Goal: Transaction & Acquisition: Obtain resource

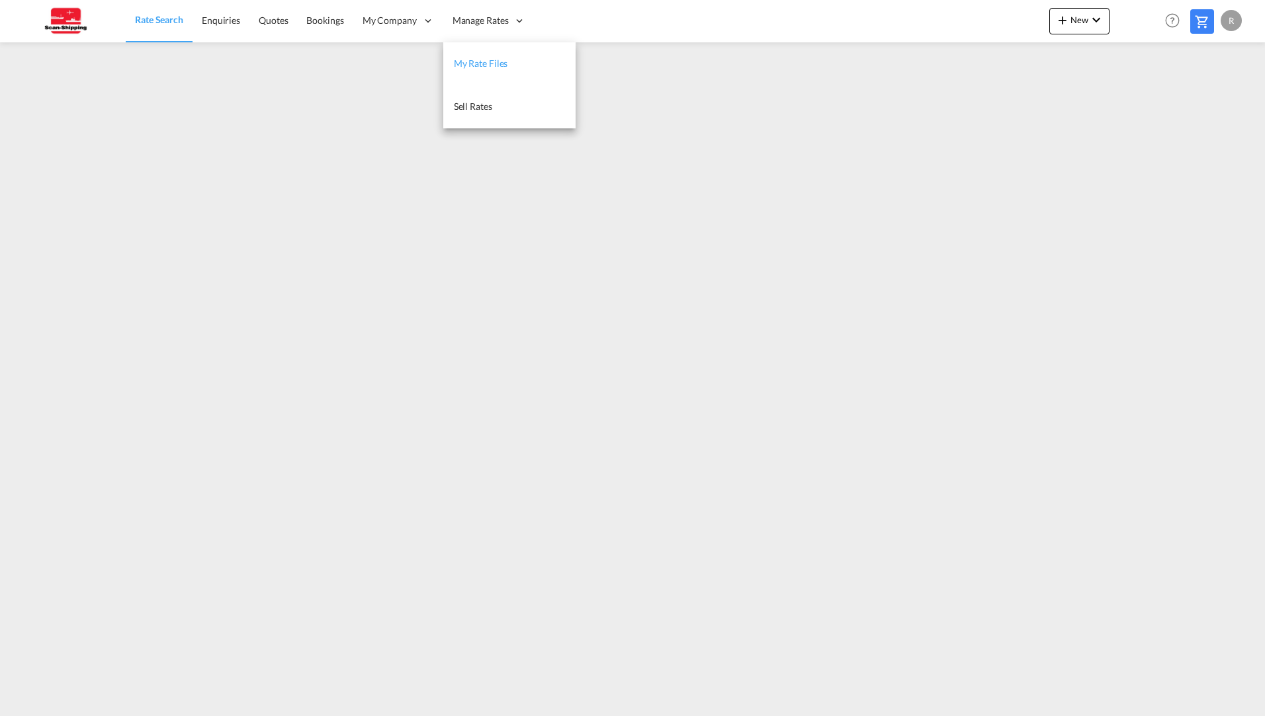
click at [486, 65] on span "My Rate Files" at bounding box center [481, 63] width 54 height 11
click at [165, 22] on span "Rate Search" at bounding box center [159, 20] width 48 height 11
click at [175, 26] on span "Rate Search" at bounding box center [159, 20] width 48 height 11
click at [314, 19] on span "Bookings" at bounding box center [324, 20] width 37 height 11
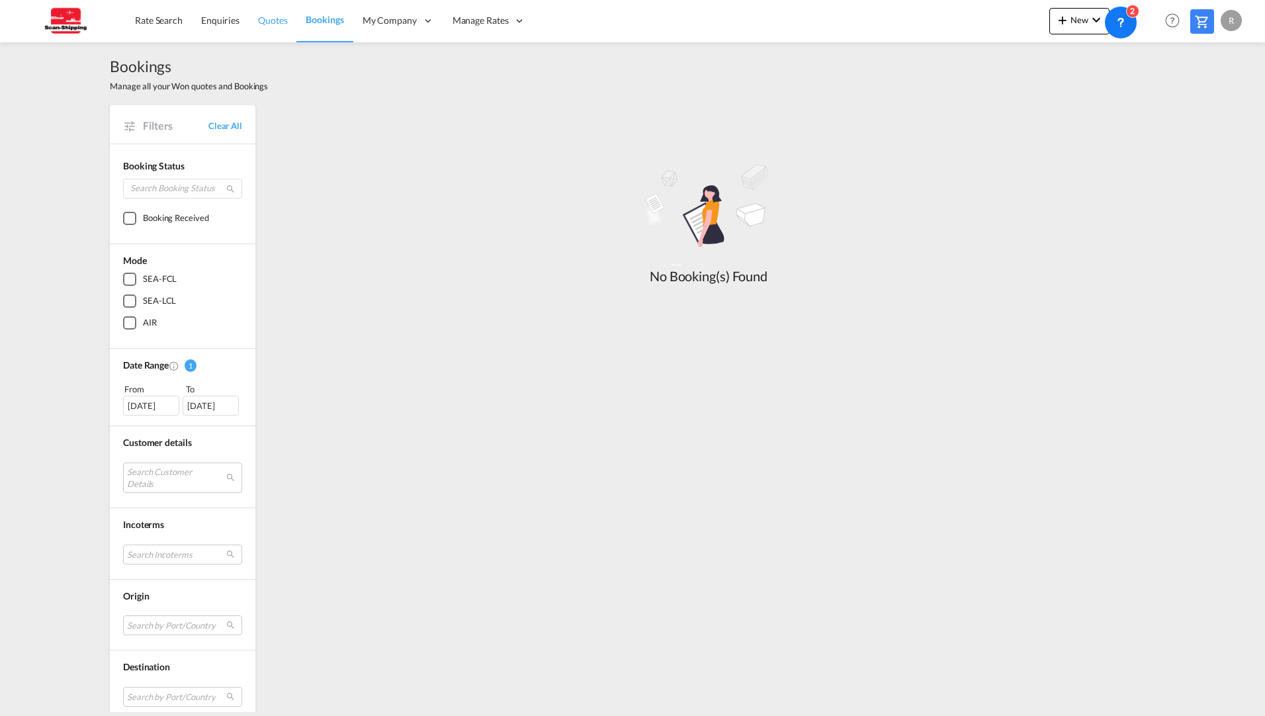
click at [277, 19] on span "Quotes" at bounding box center [272, 20] width 29 height 11
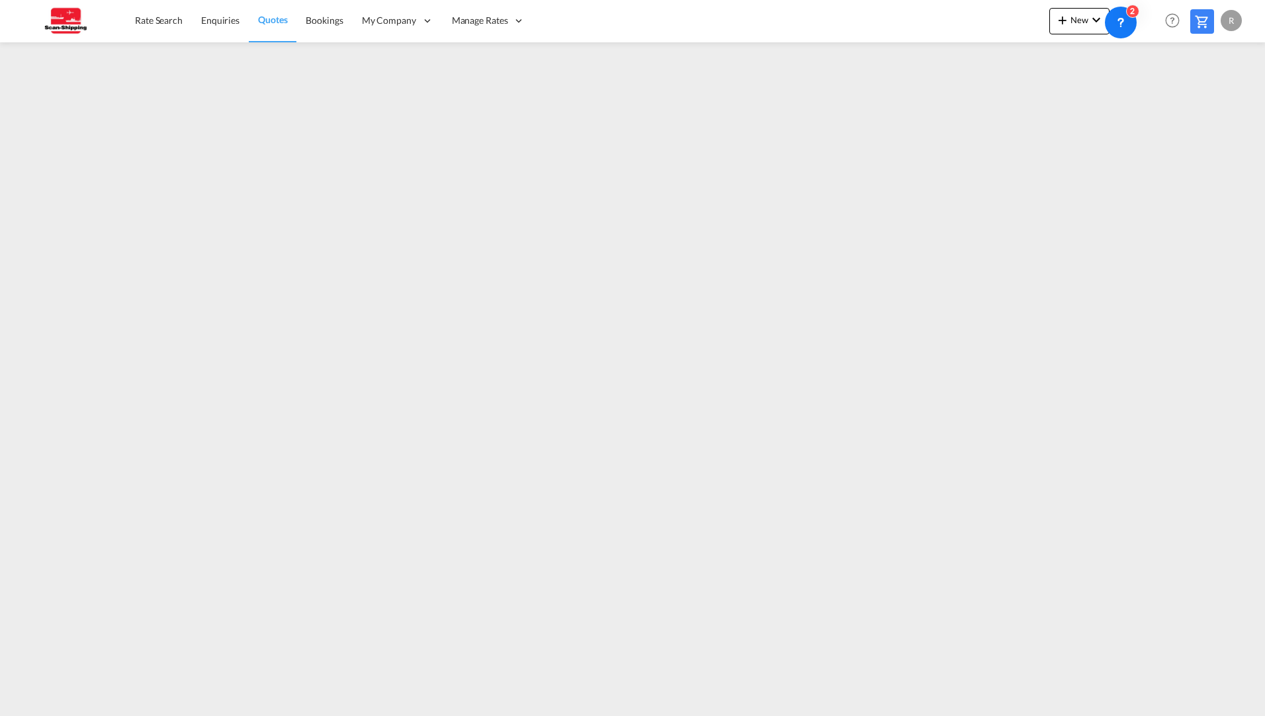
click at [1207, 22] on md-icon at bounding box center [1202, 22] width 16 height 16
click at [273, 24] on span "Quotes" at bounding box center [272, 19] width 29 height 11
click at [253, 24] on link "Quotes" at bounding box center [273, 20] width 48 height 43
click at [1204, 23] on md-icon at bounding box center [1202, 22] width 16 height 16
click at [273, 24] on span "Quotes" at bounding box center [272, 19] width 29 height 11
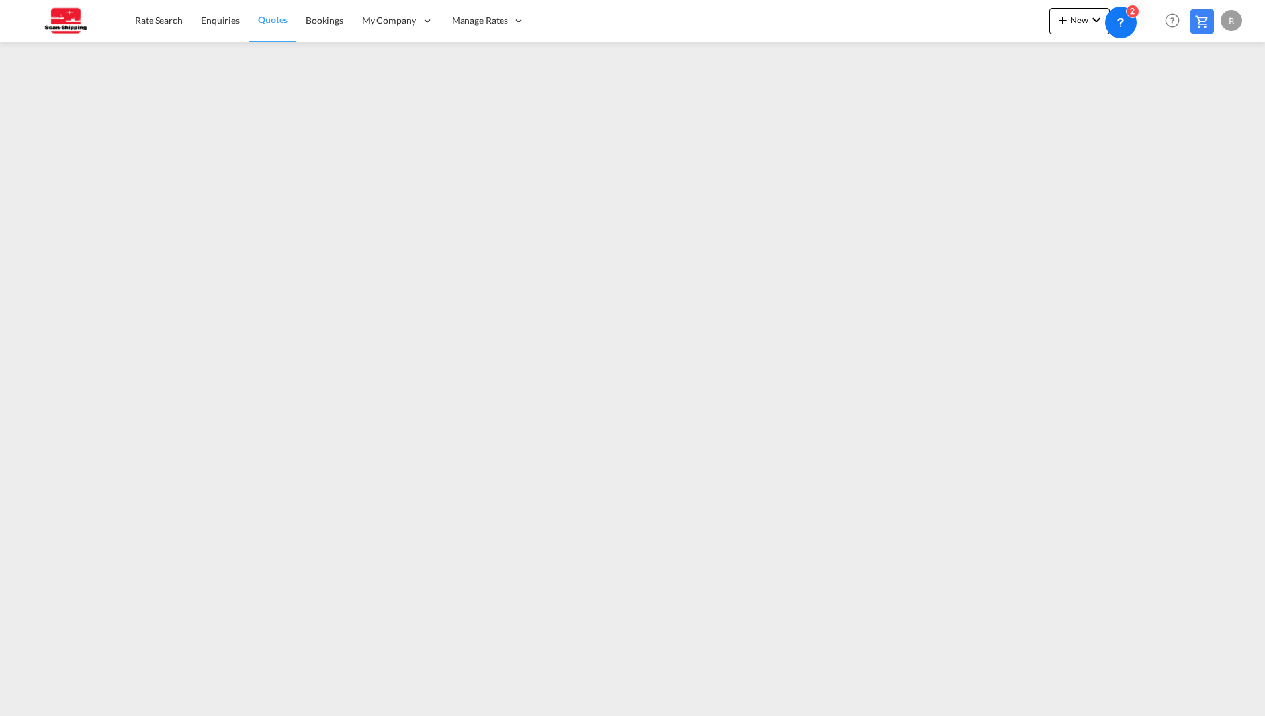
click at [277, 19] on span "Quotes" at bounding box center [272, 19] width 29 height 11
click at [278, 20] on span "Quotes" at bounding box center [272, 19] width 29 height 11
click at [154, 25] on span "Rate Search" at bounding box center [159, 20] width 48 height 11
click at [1070, 21] on md-icon "icon-plus 400-fg" at bounding box center [1062, 20] width 16 height 16
click at [875, 65] on md-backdrop at bounding box center [632, 358] width 1265 height 716
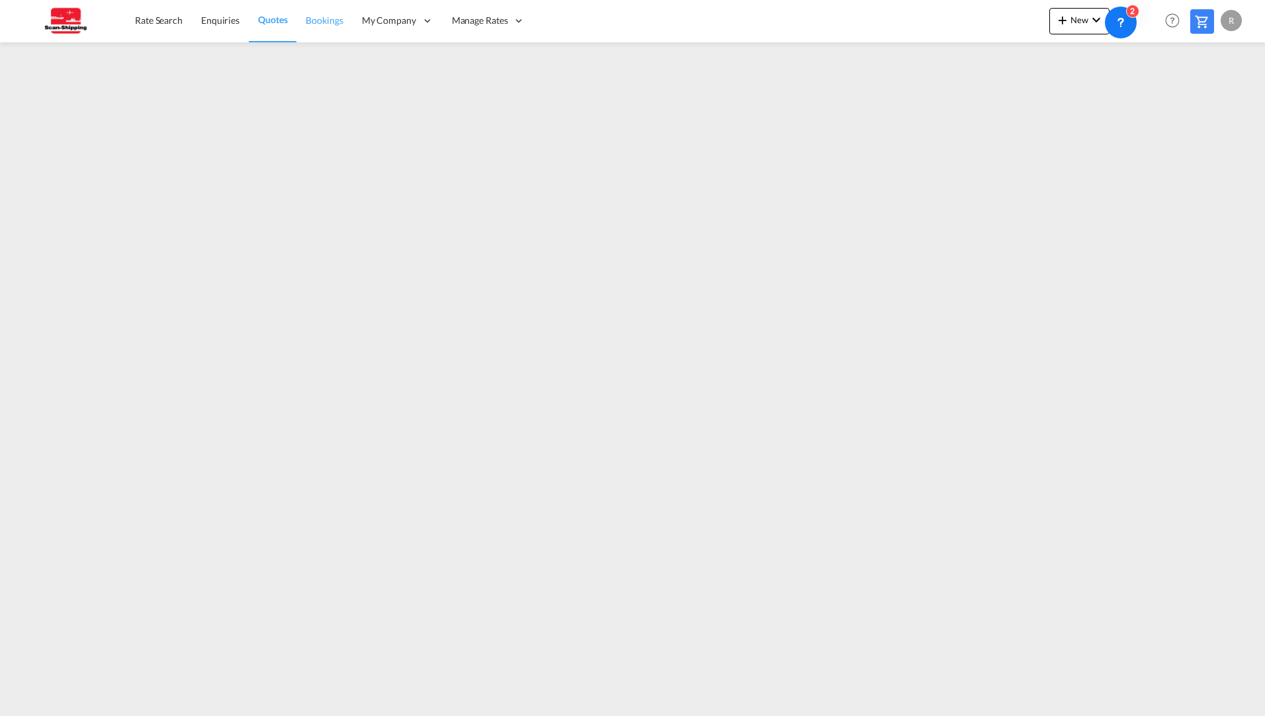
click at [327, 23] on span "Bookings" at bounding box center [324, 20] width 37 height 11
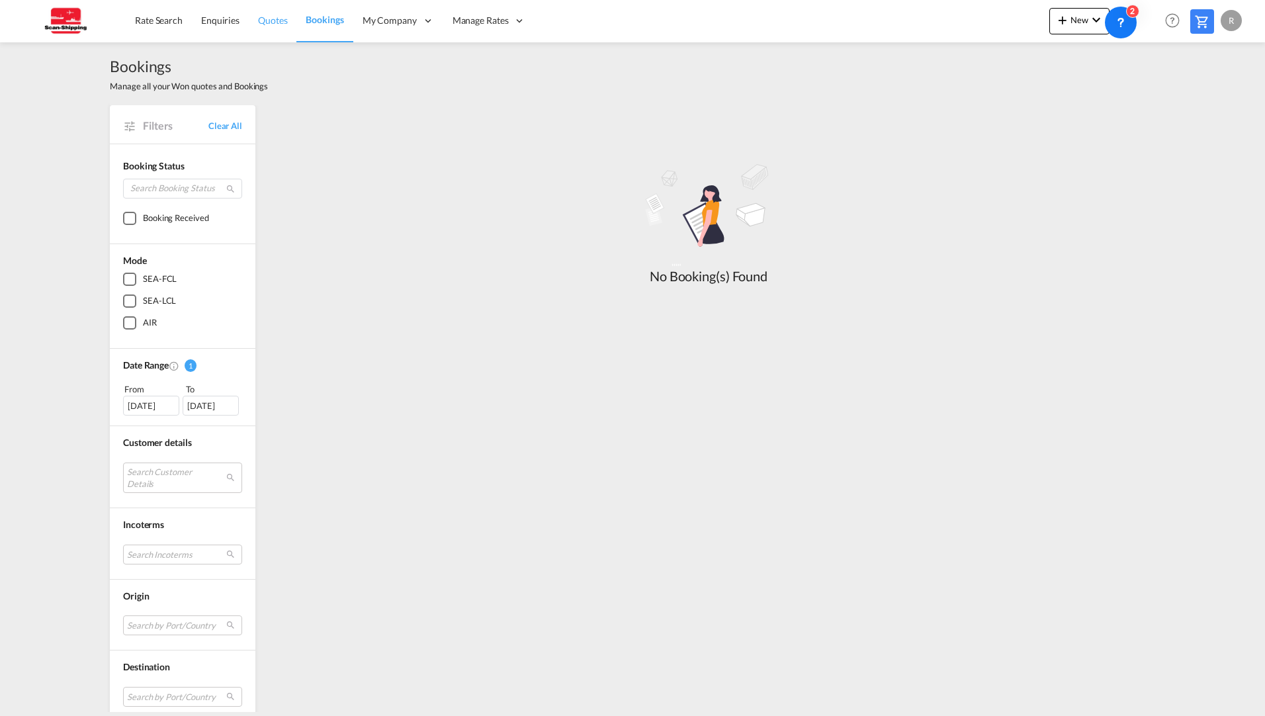
click at [271, 23] on span "Quotes" at bounding box center [272, 20] width 29 height 11
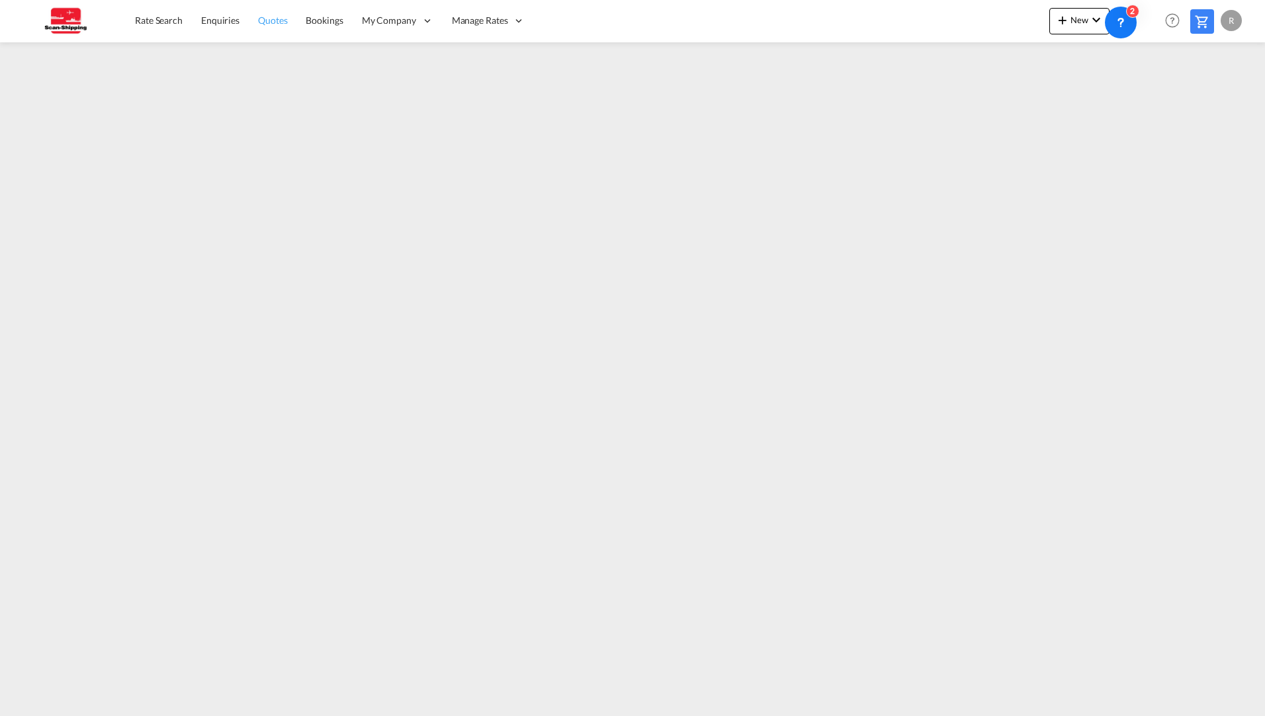
click at [282, 22] on span "Quotes" at bounding box center [272, 20] width 29 height 11
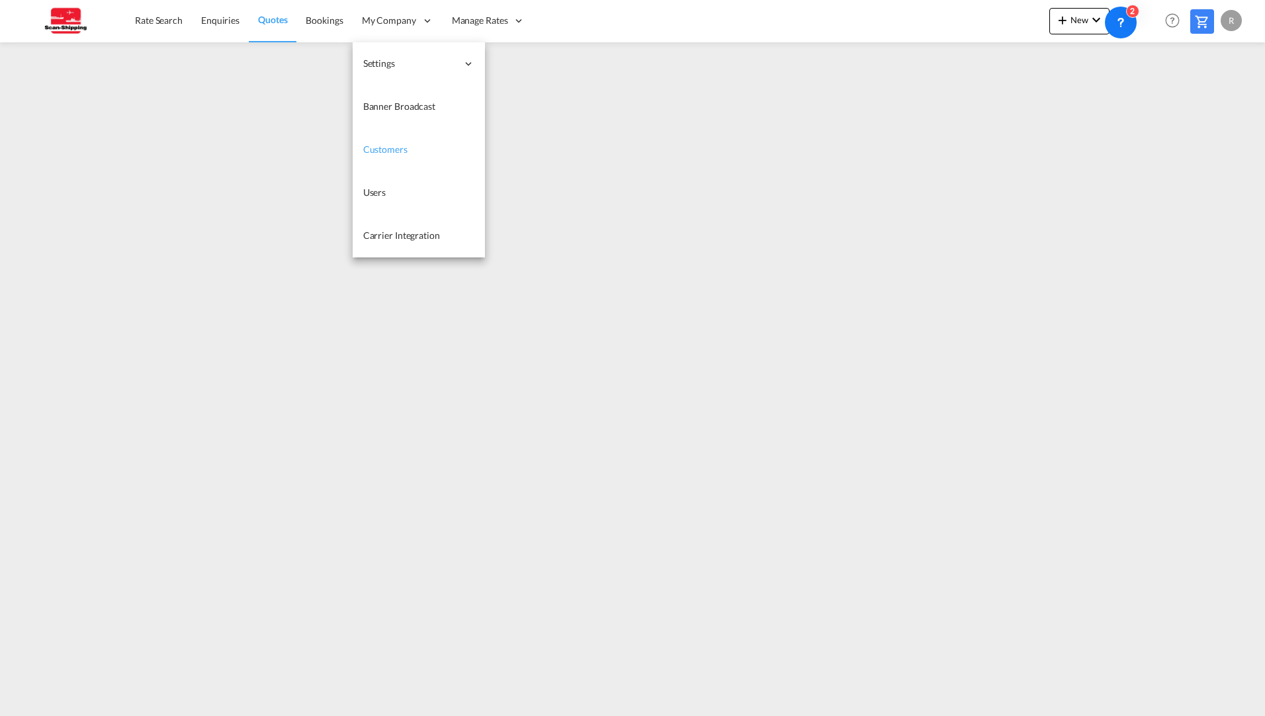
click at [406, 146] on span "Customers" at bounding box center [385, 149] width 44 height 11
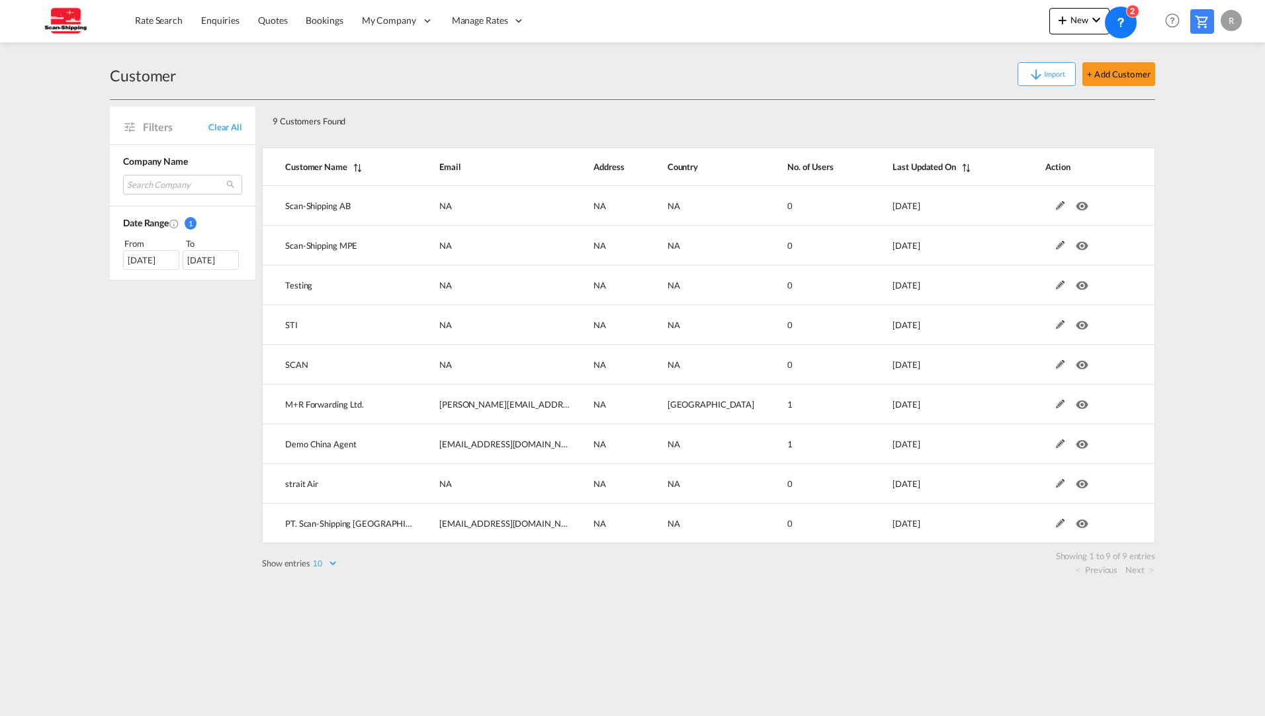
click at [167, 499] on div "Filters Clear All Company Name Search Company scan-shipping ab scan-shipping mp…" at bounding box center [186, 338] width 152 height 476
